Goal: Task Accomplishment & Management: Use online tool/utility

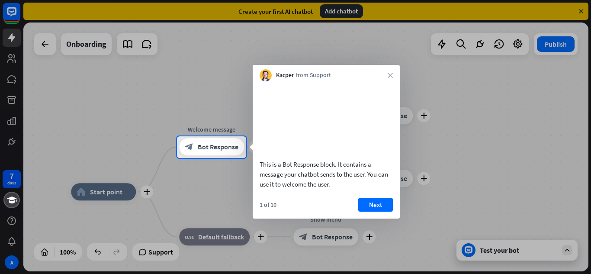
click at [395, 71] on div "Kacper from Support close" at bounding box center [326, 73] width 147 height 16
click at [391, 78] on div "Kacper from Support close" at bounding box center [326, 73] width 147 height 16
click at [391, 74] on icon "close" at bounding box center [390, 75] width 5 height 5
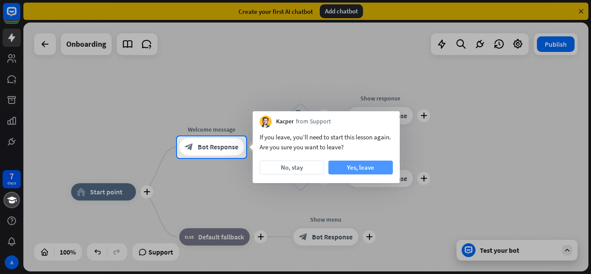
click at [348, 169] on button "Yes, leave" at bounding box center [361, 168] width 64 height 14
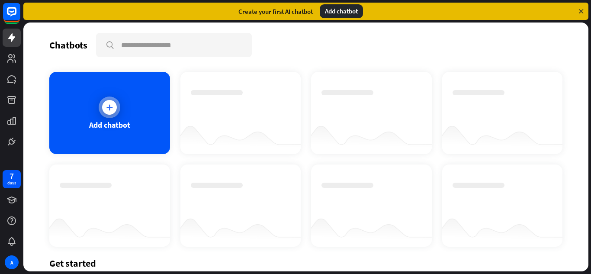
click at [110, 111] on icon at bounding box center [109, 107] width 9 height 9
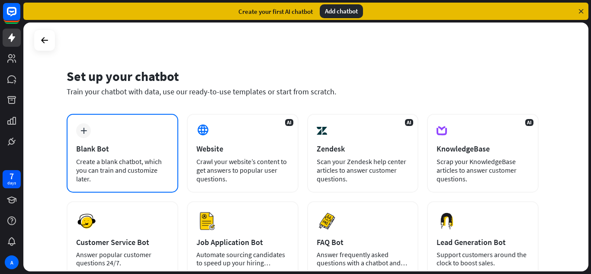
click at [84, 129] on icon "plus" at bounding box center [84, 131] width 6 height 6
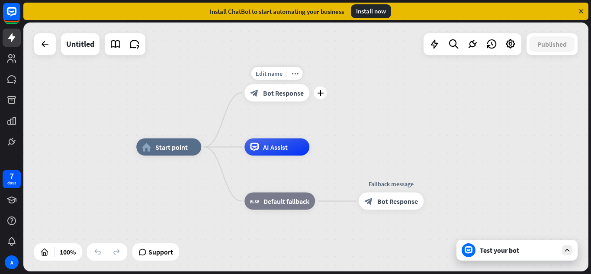
click at [261, 95] on div "block_bot_response Bot Response" at bounding box center [277, 92] width 65 height 17
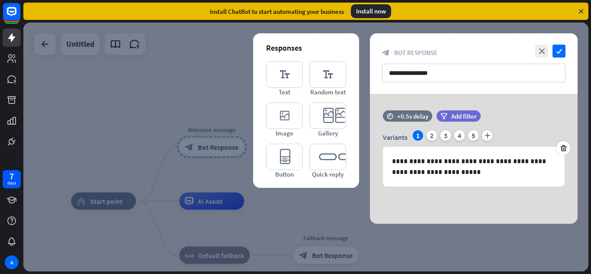
click at [209, 86] on div at bounding box center [305, 147] width 565 height 249
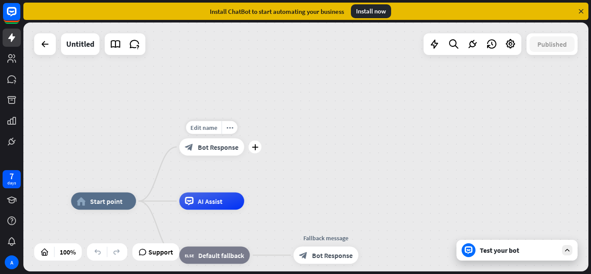
click at [194, 148] on div "block_bot_response Bot Response" at bounding box center [211, 147] width 65 height 17
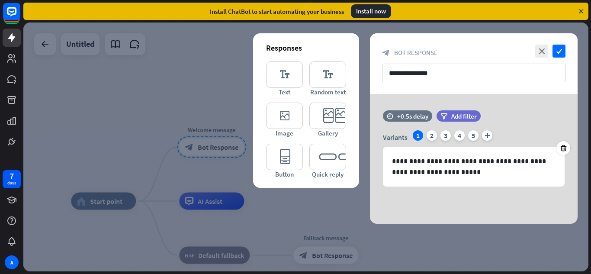
click at [199, 192] on div at bounding box center [305, 147] width 565 height 249
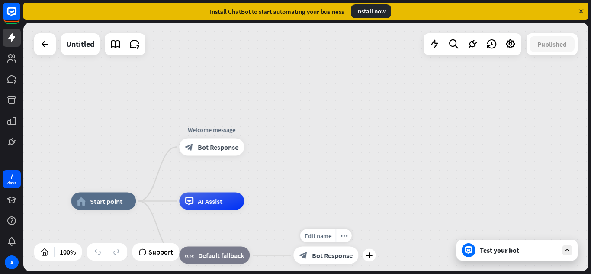
click at [332, 260] on div "block_bot_response Bot Response" at bounding box center [325, 255] width 65 height 17
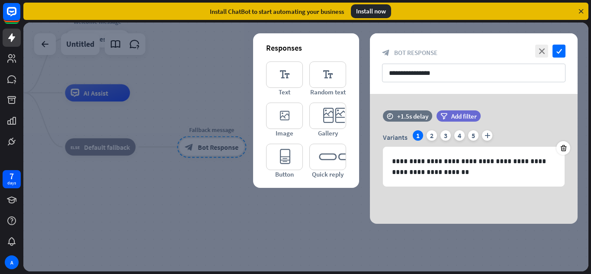
click at [302, 219] on div at bounding box center [305, 147] width 565 height 249
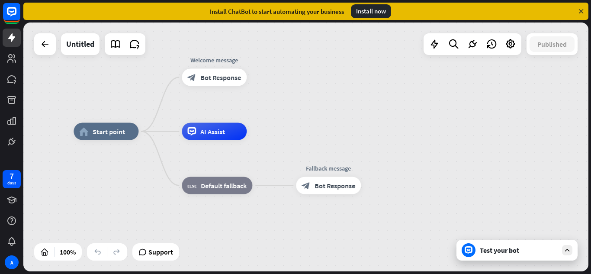
drag, startPoint x: 126, startPoint y: 195, endPoint x: 243, endPoint y: 234, distance: 122.6
click at [243, 234] on div "home_2 Start point Welcome message block_bot_response Bot Response AI Assist bl…" at bounding box center [356, 256] width 565 height 249
click at [317, 191] on div "block_bot_response Bot Response" at bounding box center [328, 185] width 65 height 17
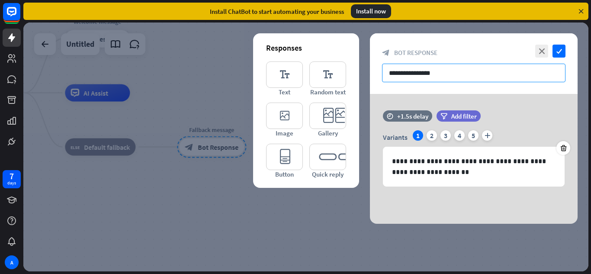
click at [448, 73] on input "**********" at bounding box center [474, 73] width 184 height 19
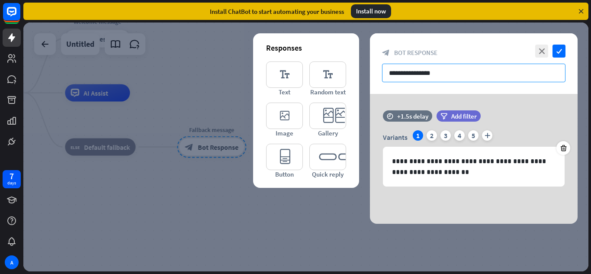
click at [448, 73] on input "**********" at bounding box center [474, 73] width 184 height 19
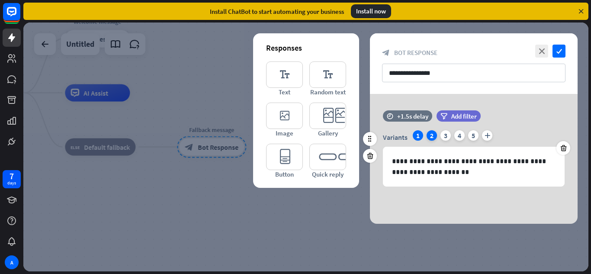
click at [431, 137] on div "2" at bounding box center [432, 135] width 10 height 10
click at [477, 135] on div "5" at bounding box center [473, 135] width 10 height 10
click at [457, 136] on div "4" at bounding box center [459, 135] width 10 height 10
click at [445, 131] on div "3" at bounding box center [446, 135] width 10 height 10
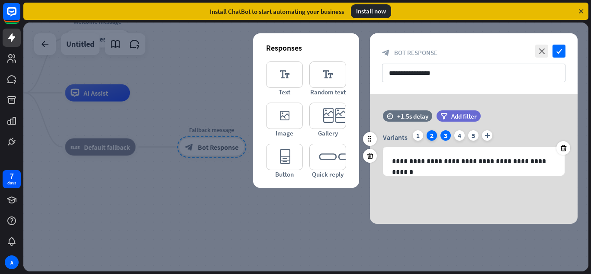
click at [435, 138] on div "2" at bounding box center [432, 135] width 10 height 10
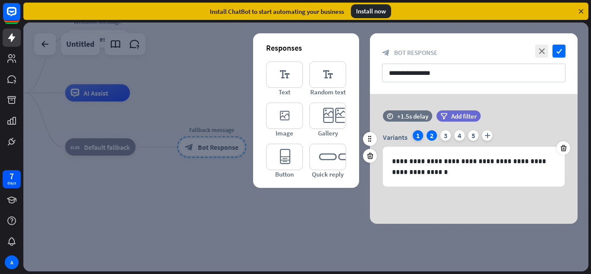
click at [416, 133] on div "1" at bounding box center [418, 135] width 10 height 10
click at [541, 54] on icon "close" at bounding box center [541, 51] width 13 height 13
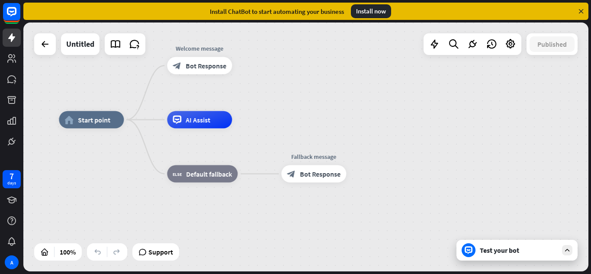
drag, startPoint x: 458, startPoint y: 132, endPoint x: 560, endPoint y: 159, distance: 105.6
click at [560, 159] on div "home_2 Start point Welcome message block_bot_response Bot Response AI Assist bl…" at bounding box center [341, 244] width 565 height 249
click at [195, 119] on span "AI Assist" at bounding box center [198, 120] width 25 height 9
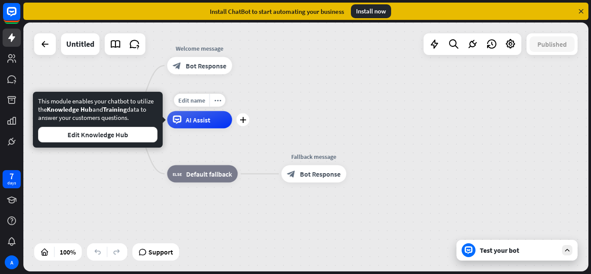
click at [195, 119] on span "AI Assist" at bounding box center [198, 120] width 25 height 9
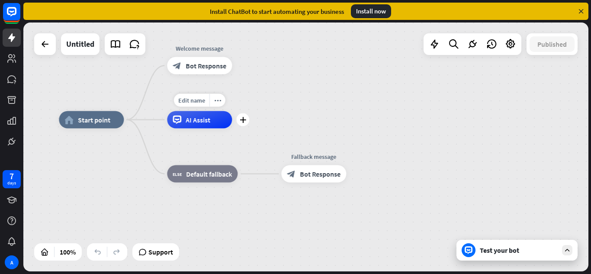
click at [195, 119] on span "AI Assist" at bounding box center [198, 120] width 25 height 9
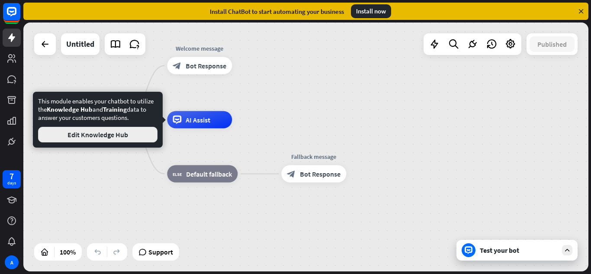
click at [123, 135] on button "Edit Knowledge Hub" at bounding box center [97, 135] width 119 height 16
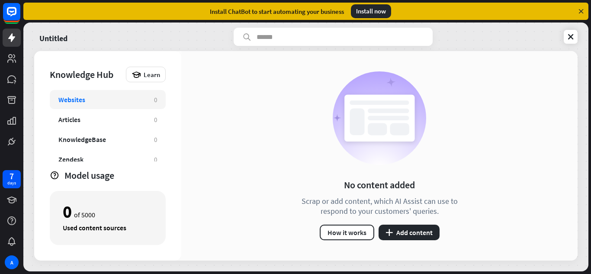
click at [120, 93] on div "Websites 0" at bounding box center [108, 99] width 116 height 19
click at [412, 236] on button "plus Add content" at bounding box center [409, 233] width 61 height 16
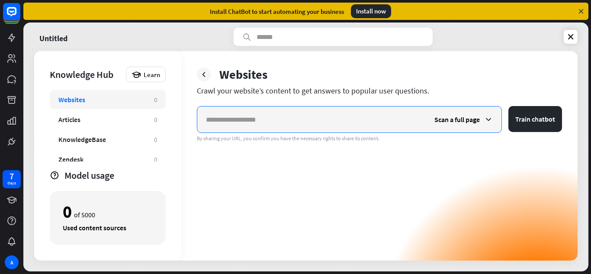
paste input "**********"
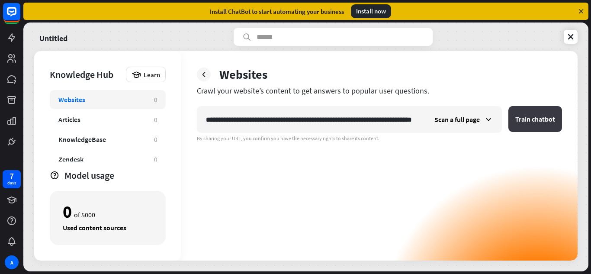
click at [527, 118] on button "Train chatbot" at bounding box center [536, 119] width 54 height 26
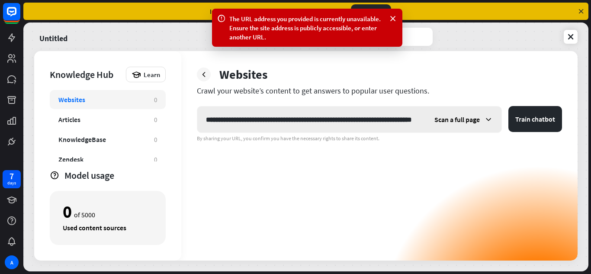
click at [467, 120] on span "Scan a full page" at bounding box center [457, 119] width 45 height 9
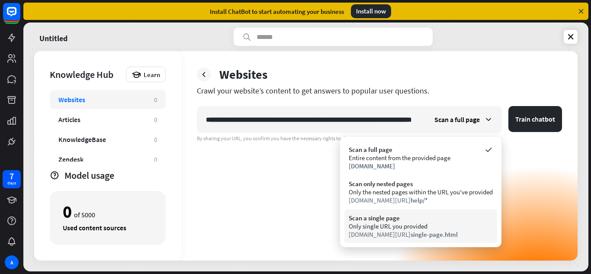
click at [432, 222] on div "Only single URL you provided" at bounding box center [421, 226] width 144 height 8
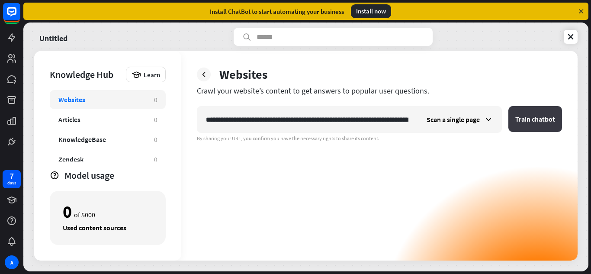
click at [532, 122] on button "Train chatbot" at bounding box center [536, 119] width 54 height 26
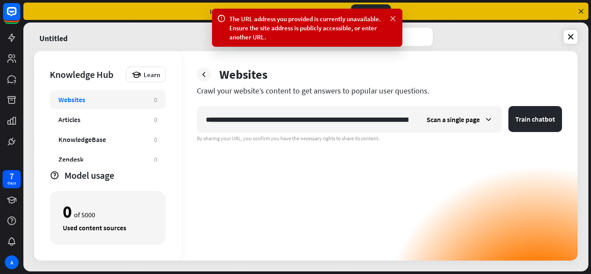
click at [390, 16] on icon at bounding box center [393, 18] width 9 height 9
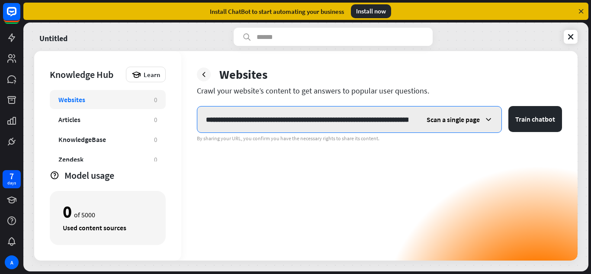
click at [342, 126] on input "**********" at bounding box center [307, 119] width 220 height 26
paste input "text"
click at [509, 106] on button "Train chatbot" at bounding box center [536, 119] width 54 height 26
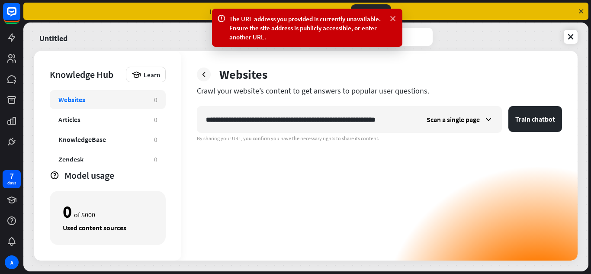
click at [395, 16] on icon at bounding box center [393, 18] width 9 height 9
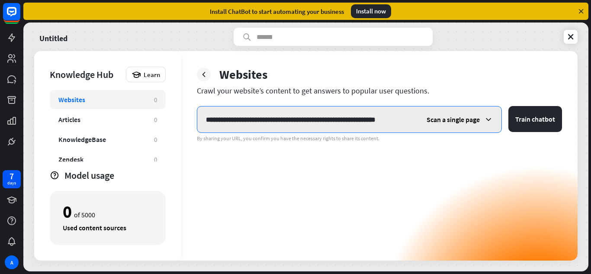
click at [252, 121] on input "**********" at bounding box center [307, 119] width 220 height 26
paste input "text"
type input "**********"
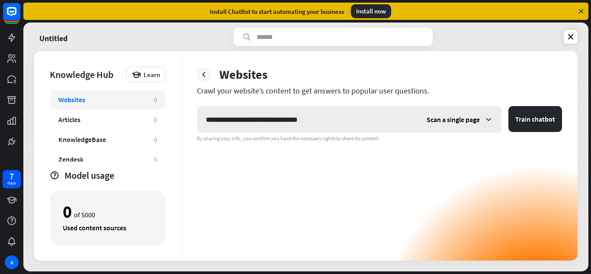
click at [489, 122] on icon at bounding box center [488, 119] width 9 height 9
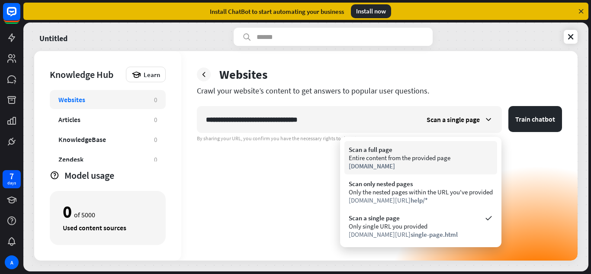
click at [434, 164] on div "[DOMAIN_NAME]" at bounding box center [421, 166] width 144 height 8
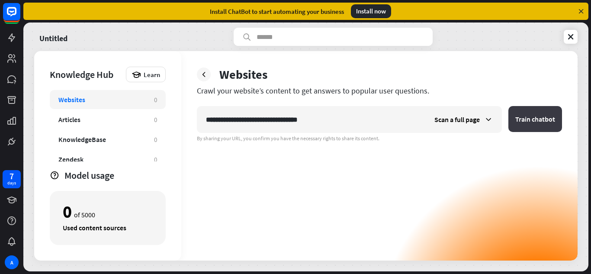
click at [520, 126] on button "Train chatbot" at bounding box center [536, 119] width 54 height 26
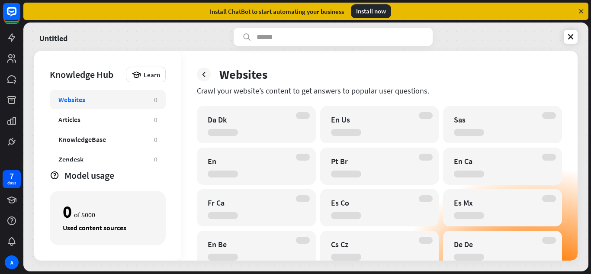
click at [248, 118] on div "Da Dk" at bounding box center [249, 120] width 82 height 10
click at [310, 126] on div "Da Dk" at bounding box center [256, 124] width 119 height 37
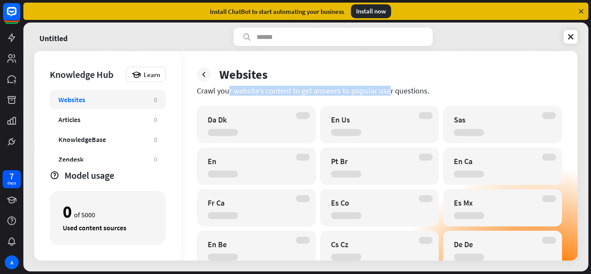
drag, startPoint x: 198, startPoint y: 91, endPoint x: 363, endPoint y: 94, distance: 164.9
click at [363, 94] on div "Crawl your website’s content to get answers to popular user questions." at bounding box center [379, 91] width 365 height 10
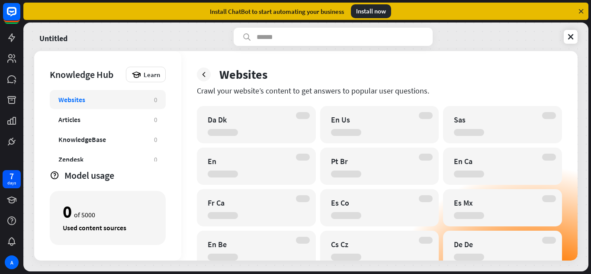
click at [360, 131] on div at bounding box center [346, 132] width 30 height 7
click at [151, 79] on div "Learn" at bounding box center [146, 75] width 40 height 16
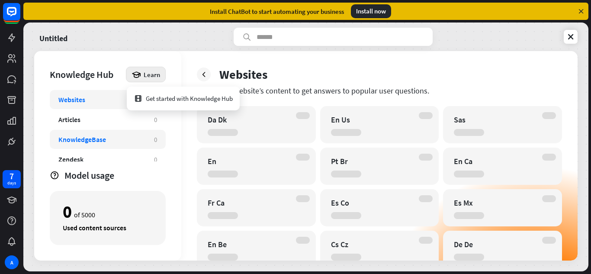
click at [107, 138] on div "KnowledgeBase" at bounding box center [101, 139] width 87 height 9
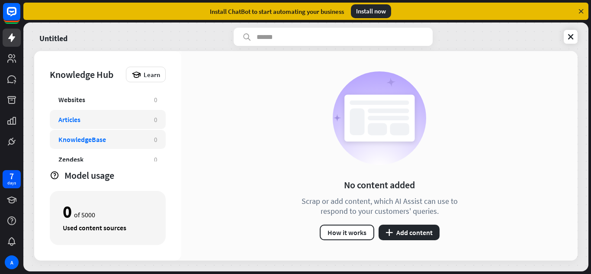
click at [108, 119] on div "Articles" at bounding box center [101, 119] width 87 height 9
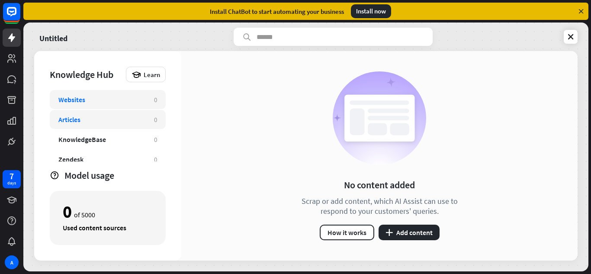
click at [119, 100] on div "Websites" at bounding box center [101, 99] width 87 height 9
click at [567, 40] on icon at bounding box center [571, 36] width 9 height 9
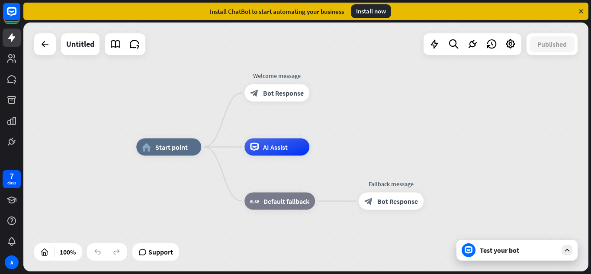
click at [482, 254] on div "Test your bot" at bounding box center [519, 250] width 78 height 9
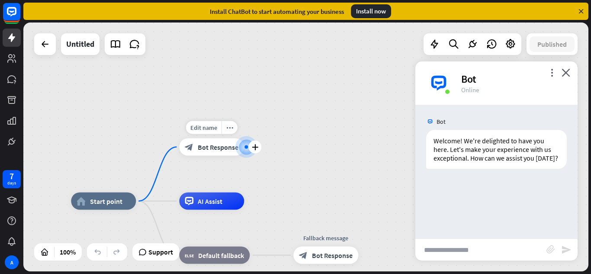
click at [215, 142] on div "block_bot_response Bot Response" at bounding box center [211, 147] width 65 height 17
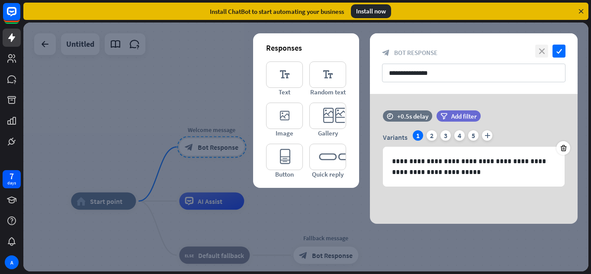
click at [540, 51] on icon "close" at bounding box center [541, 51] width 13 height 13
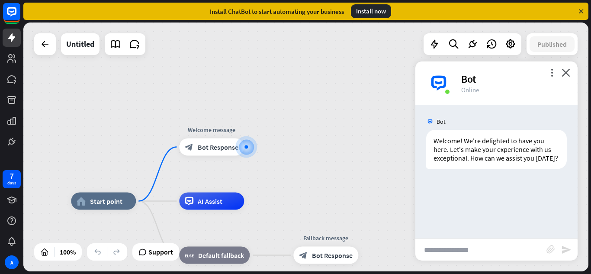
click at [570, 72] on div "more_vert close Bot Online" at bounding box center [497, 82] width 162 height 43
click at [567, 73] on icon "close" at bounding box center [566, 72] width 9 height 8
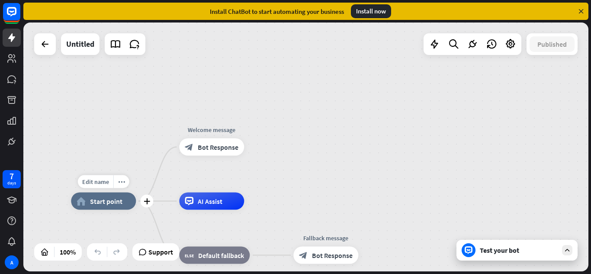
click at [99, 201] on span "Start point" at bounding box center [106, 201] width 32 height 9
click at [301, 152] on div "home_2 Start point Welcome message block_bot_response Bot Response AI Assist bl…" at bounding box center [305, 147] width 565 height 249
click at [210, 153] on div "block_bot_response Bot Response" at bounding box center [211, 147] width 65 height 17
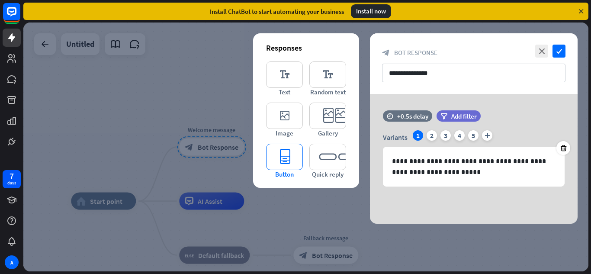
click at [281, 165] on icon "editor_button" at bounding box center [284, 157] width 37 height 26
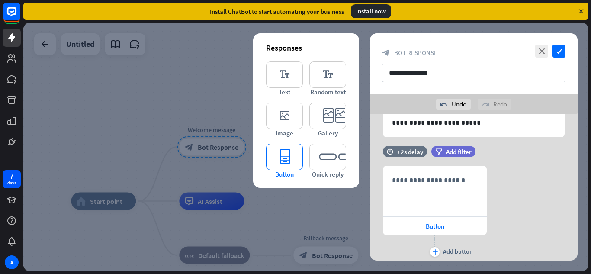
scroll to position [98, 0]
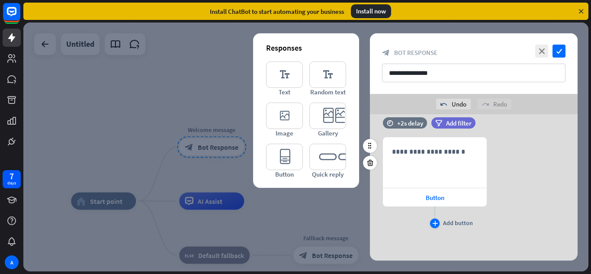
click at [437, 223] on icon "plus" at bounding box center [435, 223] width 6 height 5
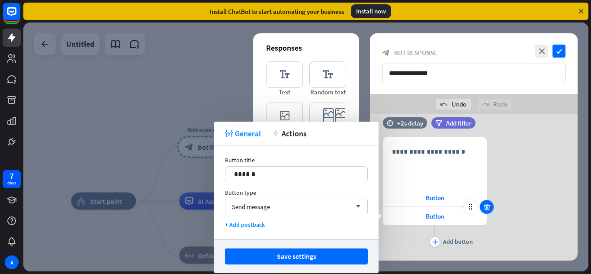
click at [487, 207] on icon at bounding box center [487, 207] width 8 height 8
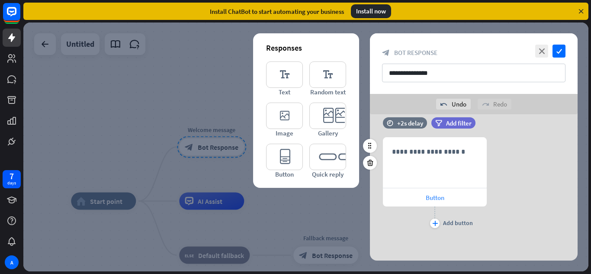
click at [442, 201] on span "Button" at bounding box center [435, 197] width 19 height 8
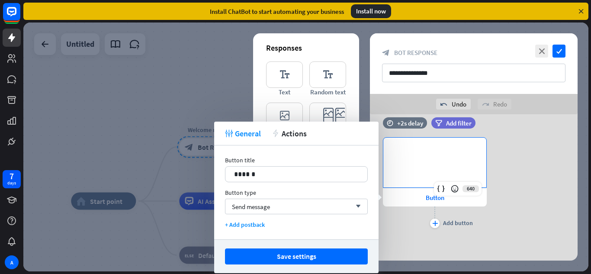
click at [444, 167] on div "**********" at bounding box center [434, 163] width 103 height 50
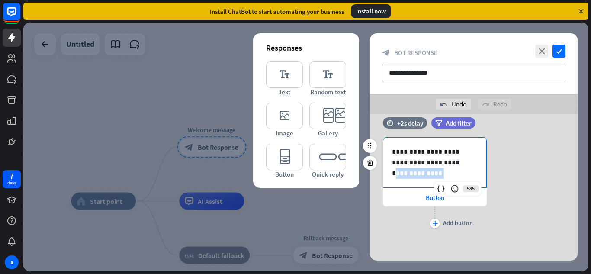
drag, startPoint x: 435, startPoint y: 161, endPoint x: 480, endPoint y: 165, distance: 46.0
click at [480, 165] on div "**********" at bounding box center [434, 163] width 103 height 50
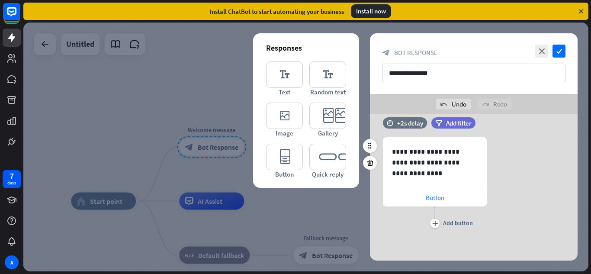
click at [474, 200] on div "Button" at bounding box center [435, 197] width 104 height 18
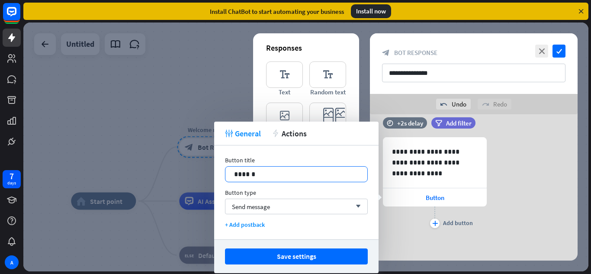
click at [359, 174] on div "******" at bounding box center [297, 174] width 142 height 15
click at [247, 175] on p "******" at bounding box center [296, 174] width 125 height 11
click at [254, 203] on span "Send message" at bounding box center [251, 207] width 38 height 8
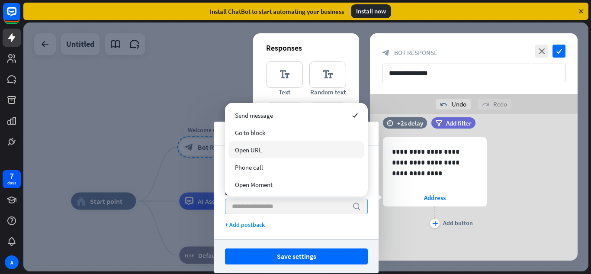
click at [275, 154] on div "Open URL" at bounding box center [297, 149] width 136 height 17
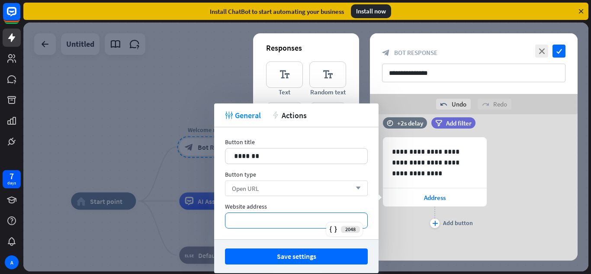
click at [265, 223] on p "*********" at bounding box center [296, 220] width 125 height 11
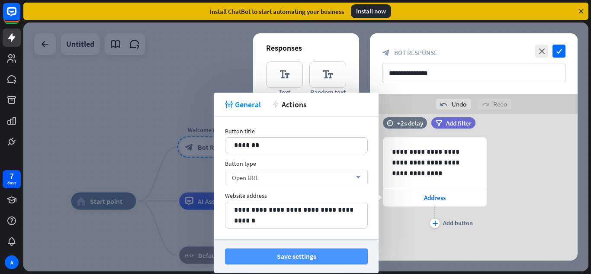
click at [289, 252] on button "Save settings" at bounding box center [296, 256] width 143 height 16
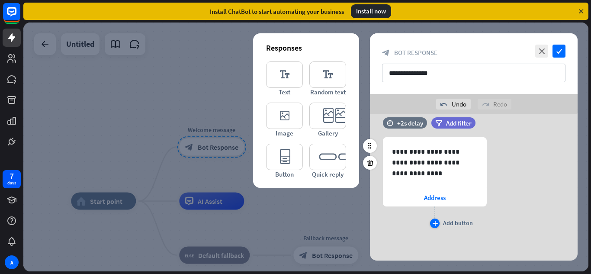
click at [437, 225] on icon "plus" at bounding box center [435, 223] width 6 height 5
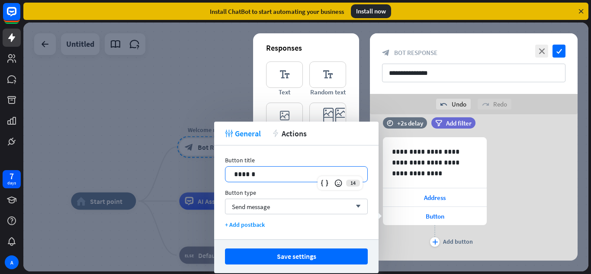
click at [293, 173] on p "******" at bounding box center [296, 174] width 125 height 11
drag, startPoint x: 257, startPoint y: 171, endPoint x: 222, endPoint y: 167, distance: 34.4
click at [222, 167] on div "Button title 14 ****** Button type Send message arrow_down + Add postback" at bounding box center [296, 192] width 164 height 94
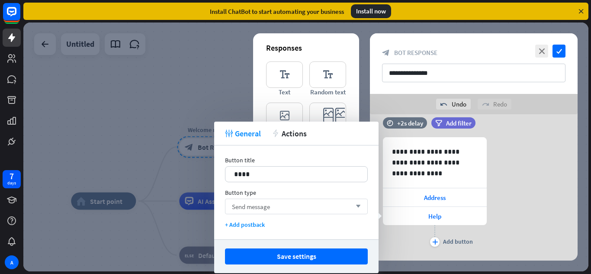
click at [258, 214] on div "Send message arrow_down" at bounding box center [296, 207] width 143 height 16
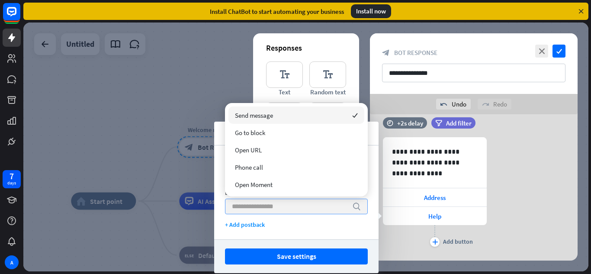
click at [258, 214] on div "search" at bounding box center [296, 207] width 143 height 16
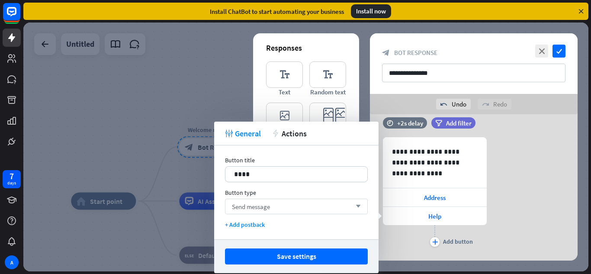
click at [258, 214] on div "Send message arrow_down" at bounding box center [296, 207] width 143 height 16
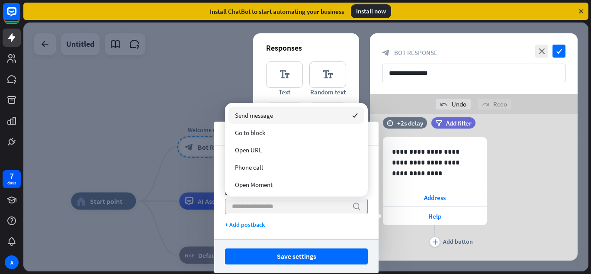
click at [258, 214] on div "search" at bounding box center [296, 207] width 143 height 16
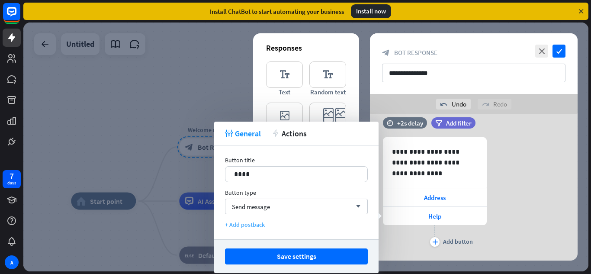
click at [256, 225] on div "+ Add postback" at bounding box center [296, 225] width 143 height 8
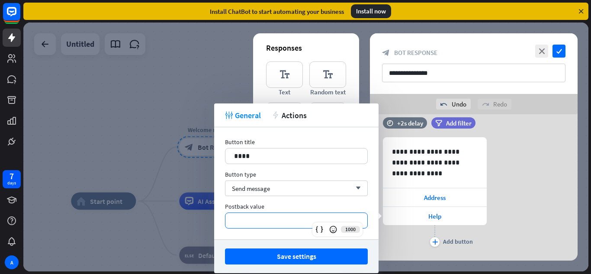
click at [268, 221] on p "**********" at bounding box center [296, 220] width 125 height 11
click at [283, 188] on div "Send message arrow_down" at bounding box center [296, 188] width 143 height 16
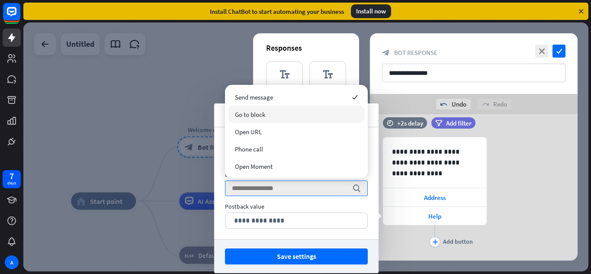
click at [272, 120] on div "Go to block" at bounding box center [297, 114] width 136 height 17
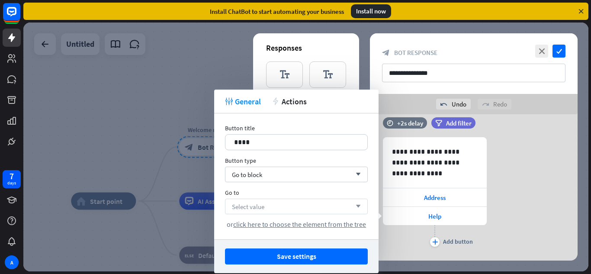
click at [267, 206] on div "Select value arrow_down" at bounding box center [296, 207] width 143 height 16
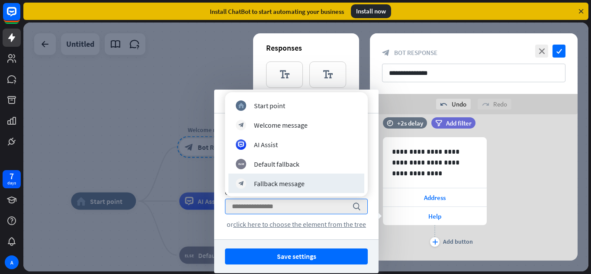
click at [337, 229] on div "Button title 16 **** Button type Go to block arrow_down Go to search or click h…" at bounding box center [296, 176] width 164 height 126
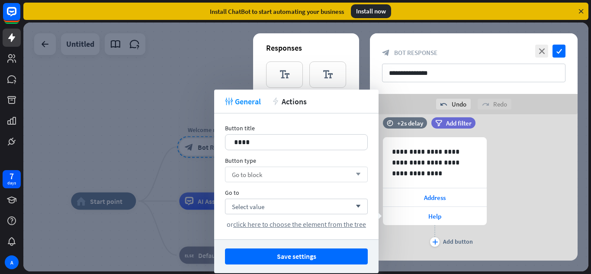
click at [305, 175] on div "Go to block arrow_down" at bounding box center [296, 175] width 143 height 16
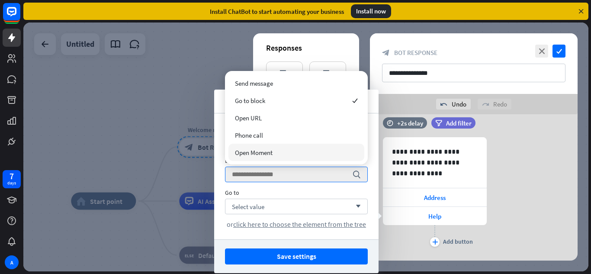
click at [309, 154] on div "Open Moment" at bounding box center [297, 152] width 136 height 17
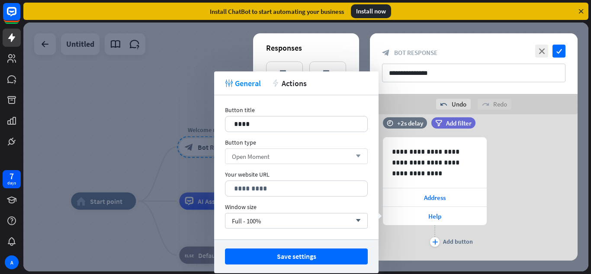
click at [309, 149] on div "Open Moment arrow_down" at bounding box center [296, 156] width 143 height 16
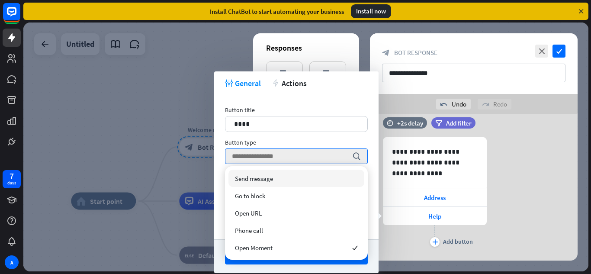
click at [296, 177] on div "Send message" at bounding box center [297, 178] width 136 height 17
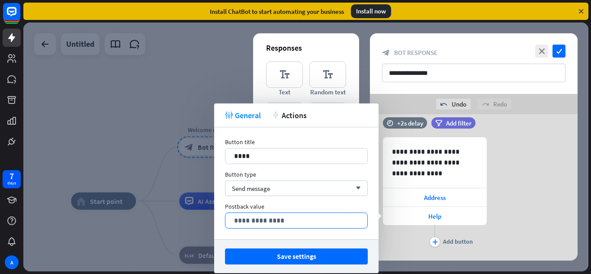
click at [293, 214] on div "**********" at bounding box center [297, 220] width 142 height 15
click at [298, 242] on div "Save settings" at bounding box center [296, 256] width 164 height 34
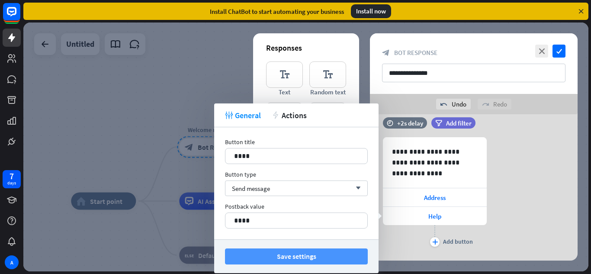
click at [301, 258] on button "Save settings" at bounding box center [296, 256] width 143 height 16
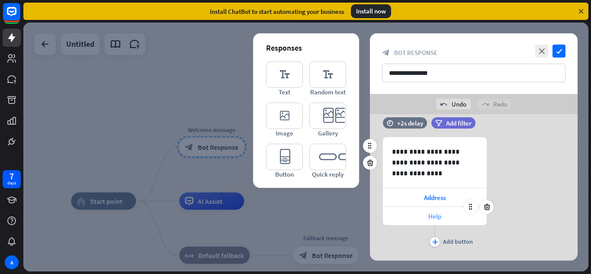
click at [439, 213] on span "Help" at bounding box center [435, 216] width 13 height 8
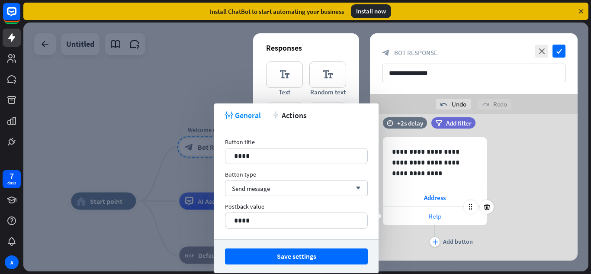
click at [439, 213] on span "Help" at bounding box center [435, 216] width 13 height 8
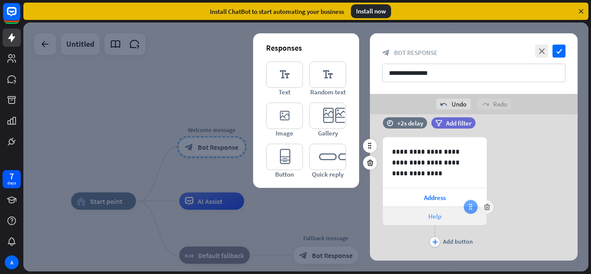
click at [470, 211] on div at bounding box center [471, 207] width 14 height 14
click at [467, 213] on div at bounding box center [471, 207] width 14 height 14
click at [475, 210] on div at bounding box center [471, 207] width 14 height 14
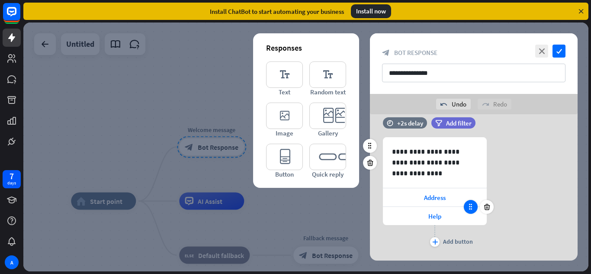
click at [475, 210] on div at bounding box center [471, 207] width 14 height 14
click at [438, 32] on div at bounding box center [305, 147] width 565 height 249
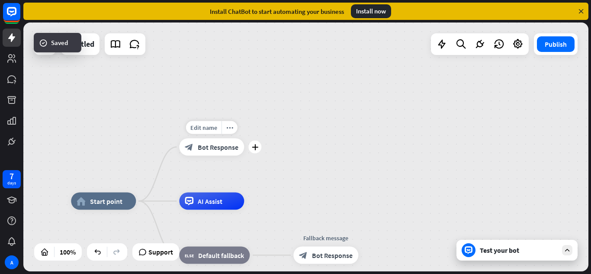
click at [210, 150] on span "Bot Response" at bounding box center [218, 147] width 41 height 9
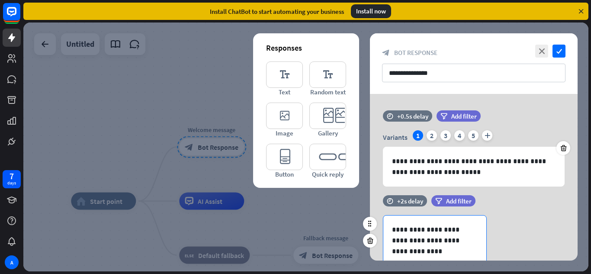
click at [418, 241] on p "**********" at bounding box center [435, 235] width 86 height 22
click at [510, 226] on div "**********" at bounding box center [474, 271] width 208 height 112
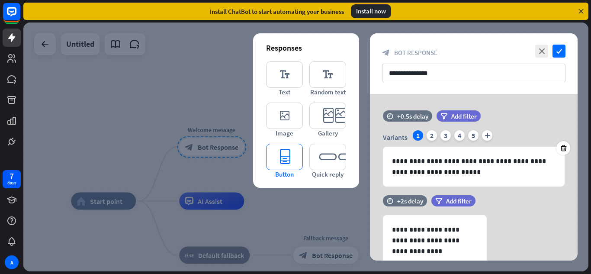
click at [275, 171] on span "Button" at bounding box center [284, 174] width 19 height 8
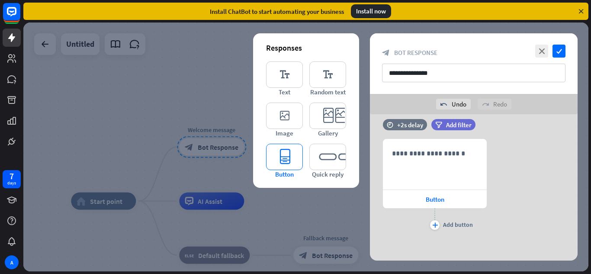
scroll to position [238, 0]
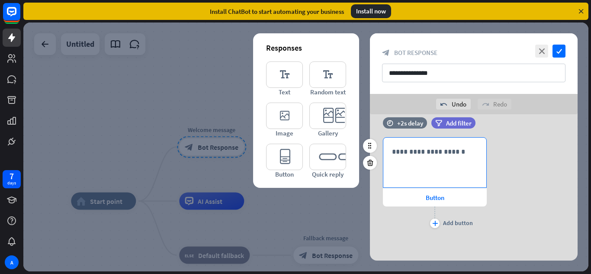
click at [416, 151] on p "**********" at bounding box center [435, 151] width 86 height 11
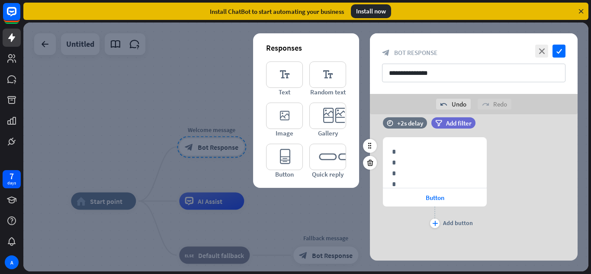
click at [407, 226] on div "plus Add button" at bounding box center [435, 217] width 104 height 22
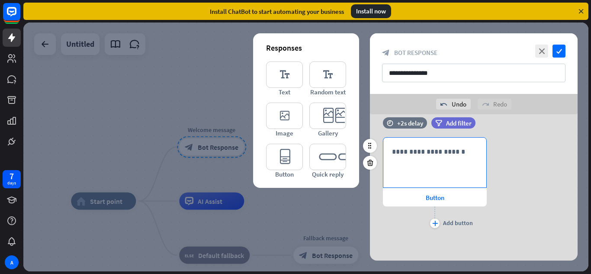
click at [444, 154] on p "**********" at bounding box center [435, 151] width 86 height 11
click at [532, 184] on div "**********" at bounding box center [474, 183] width 208 height 93
click at [539, 47] on icon "close" at bounding box center [541, 51] width 13 height 13
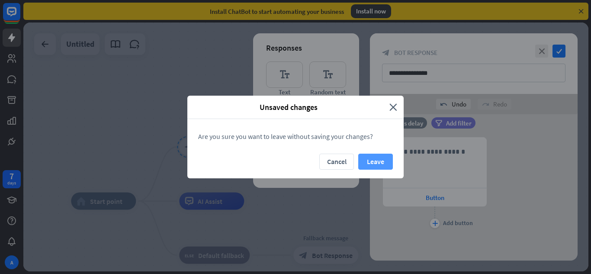
click at [375, 161] on button "Leave" at bounding box center [375, 162] width 35 height 16
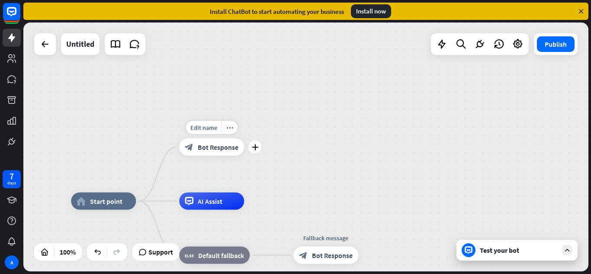
click at [208, 152] on div "block_bot_response Bot Response" at bounding box center [211, 147] width 65 height 17
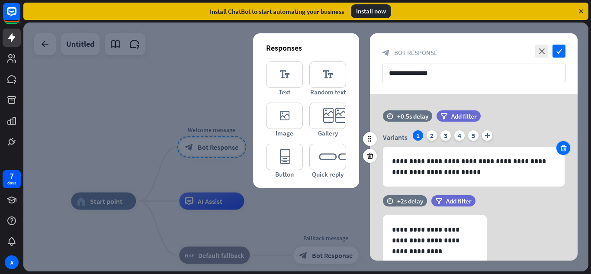
click at [565, 147] on icon at bounding box center [564, 148] width 8 height 8
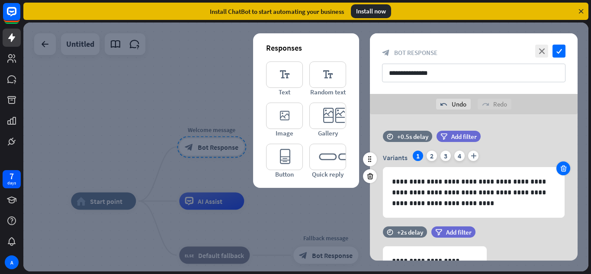
click at [566, 171] on icon at bounding box center [564, 168] width 8 height 8
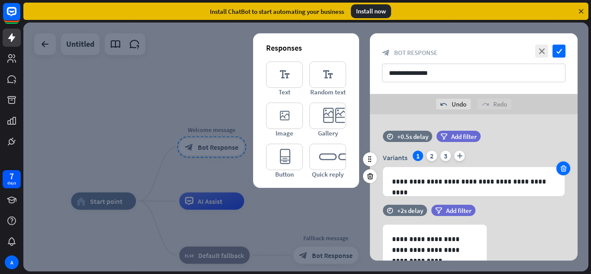
click at [566, 171] on icon at bounding box center [564, 168] width 8 height 8
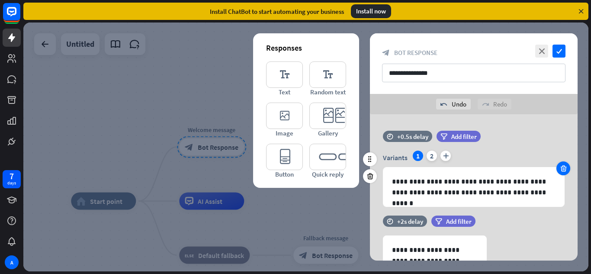
click at [566, 171] on icon at bounding box center [564, 168] width 8 height 8
click at [369, 179] on icon at bounding box center [370, 176] width 8 height 8
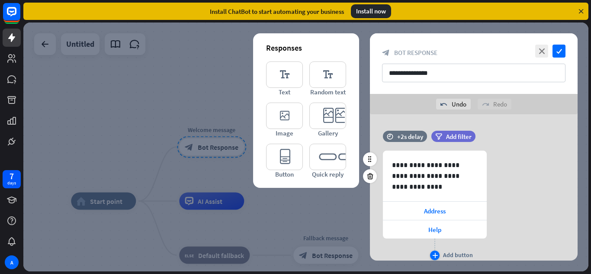
click at [432, 255] on div "plus" at bounding box center [435, 256] width 10 height 10
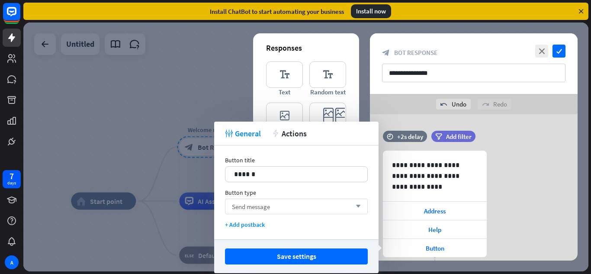
click at [288, 211] on div "Send message arrow_down" at bounding box center [296, 207] width 143 height 16
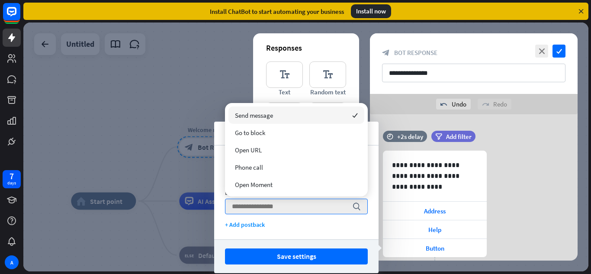
click at [318, 44] on div "Responses" at bounding box center [306, 48] width 80 height 10
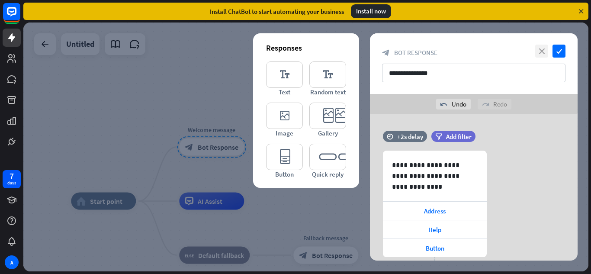
click at [542, 49] on icon "close" at bounding box center [541, 51] width 13 height 13
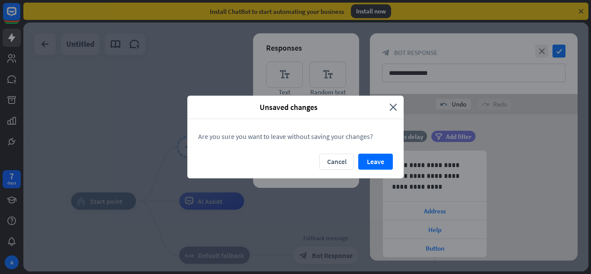
click at [543, 173] on div "Unsaved changes close Are you sure you want to leave without saving your change…" at bounding box center [295, 137] width 591 height 274
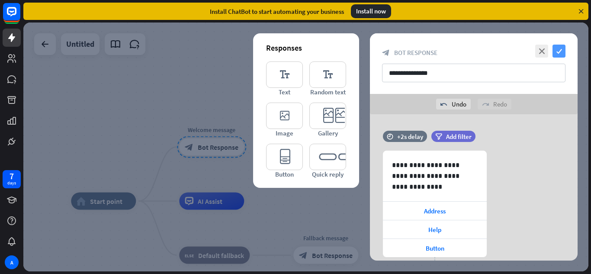
click at [561, 49] on icon "check" at bounding box center [559, 51] width 13 height 13
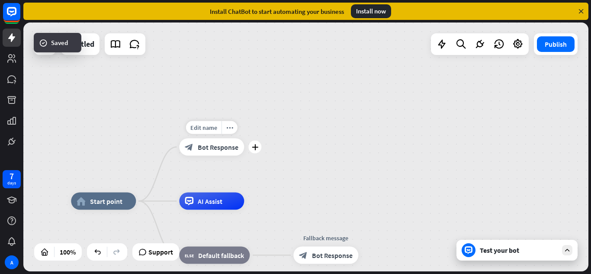
click at [219, 148] on span "Bot Response" at bounding box center [218, 147] width 41 height 9
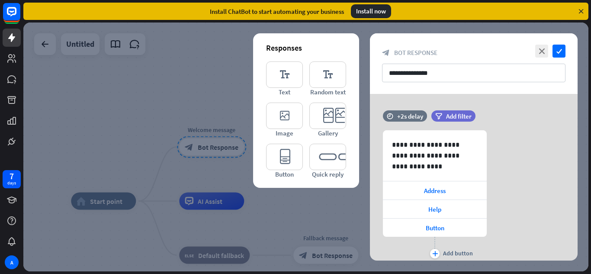
click at [212, 178] on div at bounding box center [305, 147] width 565 height 249
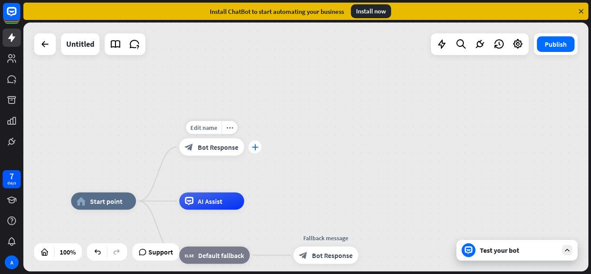
click at [252, 148] on icon "plus" at bounding box center [255, 147] width 6 height 6
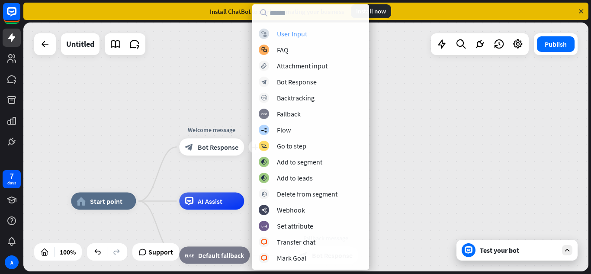
click at [304, 30] on div "User Input" at bounding box center [292, 33] width 30 height 9
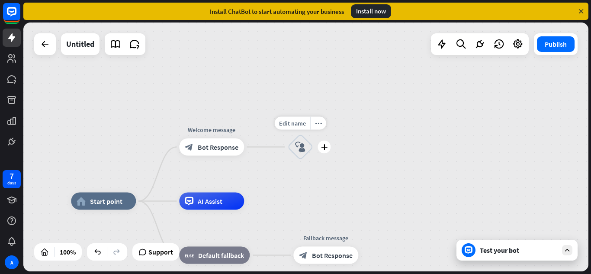
click at [298, 146] on icon "block_user_input" at bounding box center [300, 147] width 10 height 10
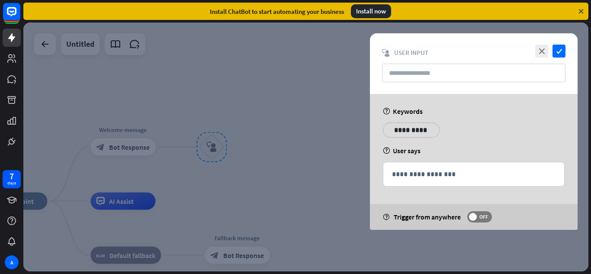
click at [405, 129] on p "**********" at bounding box center [412, 130] width 44 height 11
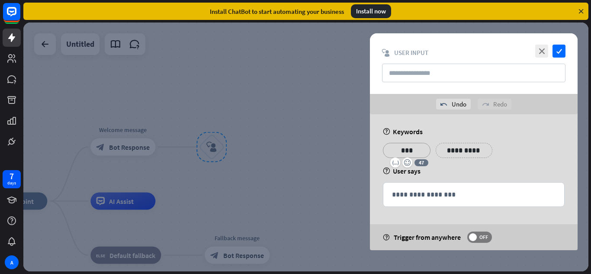
click at [477, 152] on div "**********" at bounding box center [464, 150] width 57 height 15
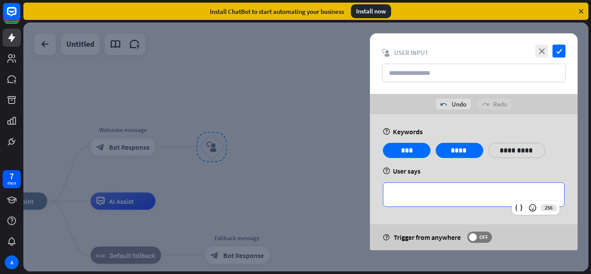
click at [400, 194] on p "**********" at bounding box center [474, 194] width 164 height 11
